Goal: Task Accomplishment & Management: Manage account settings

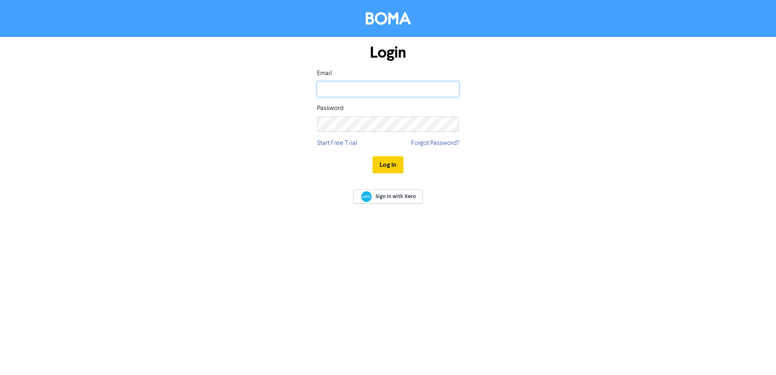
type input "[EMAIL_ADDRESS][DOMAIN_NAME]"
click at [385, 161] on button "Log In" at bounding box center [387, 164] width 31 height 17
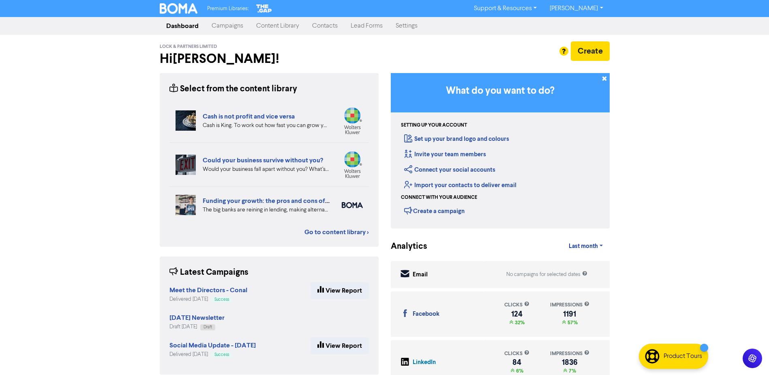
click at [236, 26] on link "Campaigns" at bounding box center [227, 26] width 45 height 16
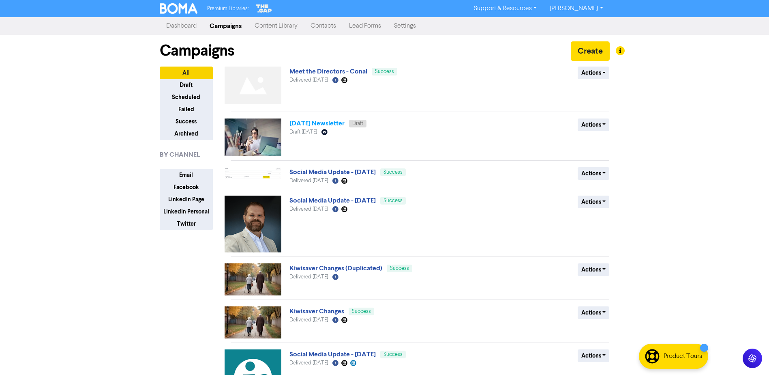
click at [340, 123] on link "[DATE] Newsletter" at bounding box center [317, 123] width 55 height 8
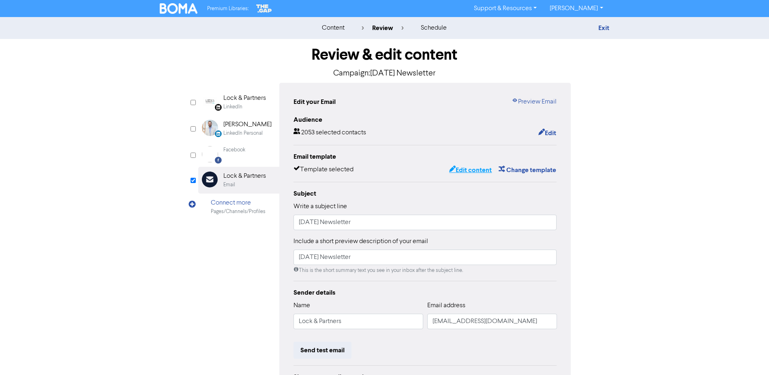
click at [461, 172] on button "Edit content" at bounding box center [470, 170] width 43 height 11
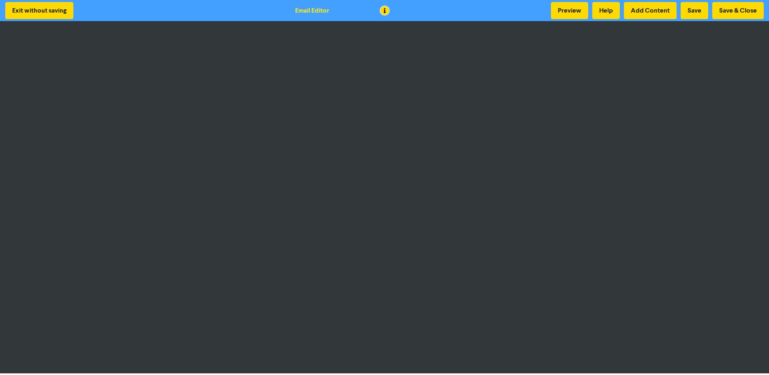
scroll to position [1, 0]
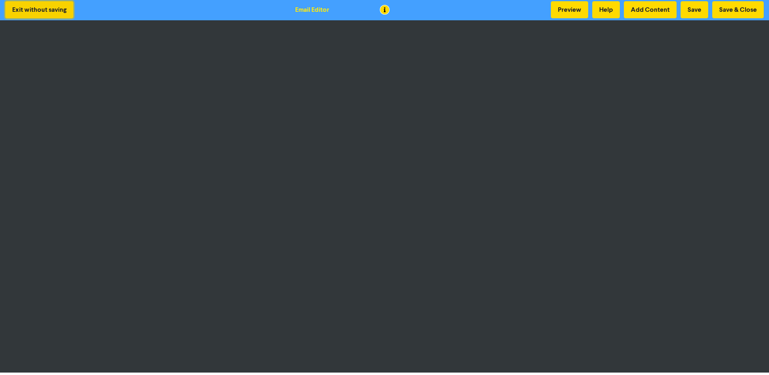
click at [35, 10] on button "Exit without saving" at bounding box center [39, 9] width 68 height 17
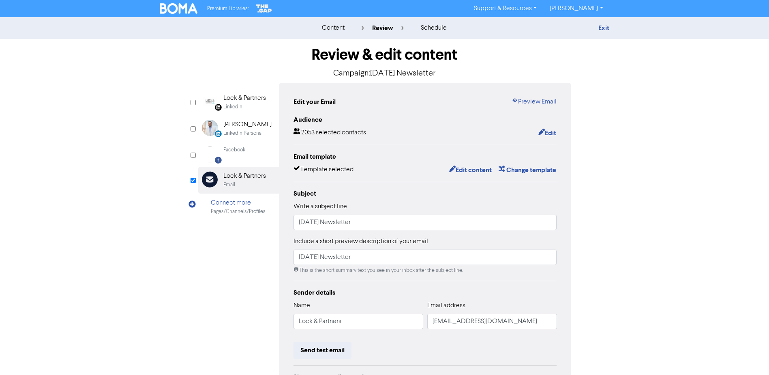
click at [134, 81] on div "content review schedule Exit Review & edit content Campaign: [DATE] Newsletter …" at bounding box center [384, 240] width 769 height 447
